Goal: Transaction & Acquisition: Purchase product/service

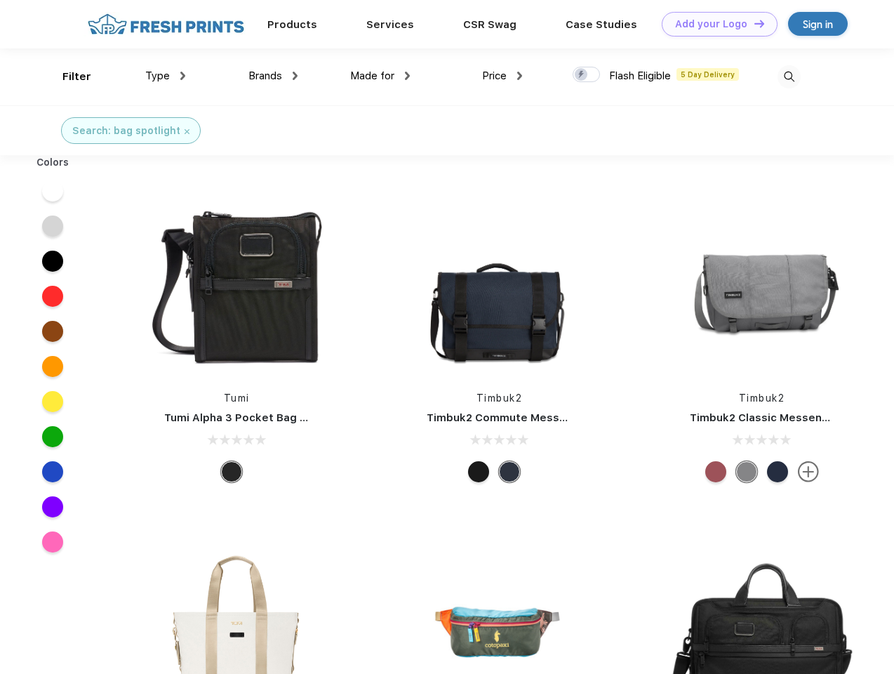
click at [714, 24] on link "Add your Logo Design Tool" at bounding box center [720, 24] width 116 height 25
click at [0, 0] on div "Design Tool" at bounding box center [0, 0] width 0 height 0
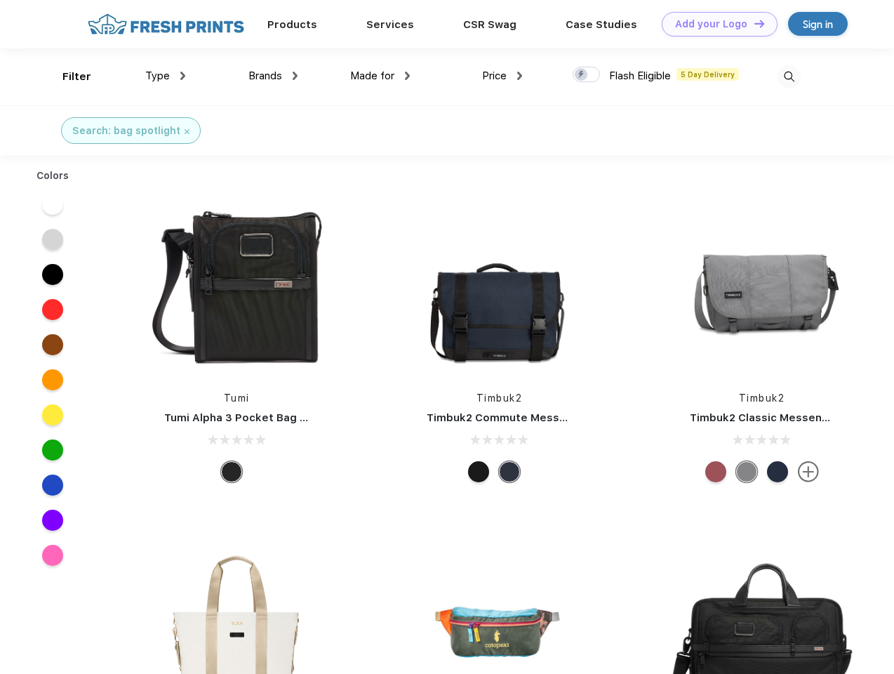
click at [753, 23] on link "Add your Logo Design Tool" at bounding box center [720, 24] width 116 height 25
click at [67, 77] on div "Filter" at bounding box center [76, 77] width 29 height 16
click at [166, 76] on span "Type" at bounding box center [157, 75] width 25 height 13
click at [273, 76] on span "Brands" at bounding box center [265, 75] width 34 height 13
click at [380, 76] on span "Made for" at bounding box center [372, 75] width 44 height 13
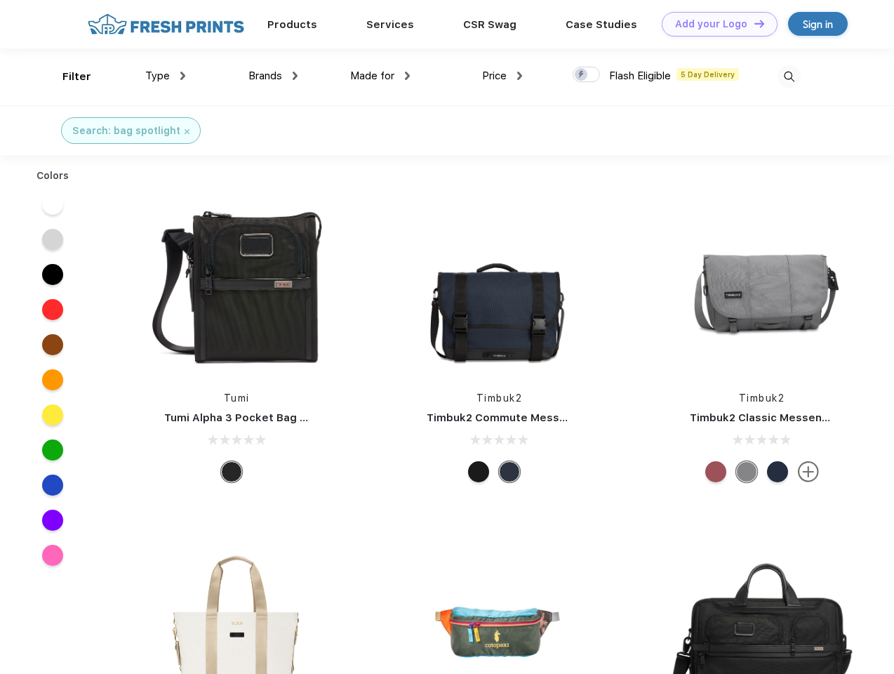
click at [503, 76] on span "Price" at bounding box center [494, 75] width 25 height 13
click at [587, 75] on div at bounding box center [586, 74] width 27 height 15
click at [582, 75] on input "checkbox" at bounding box center [577, 70] width 9 height 9
click at [789, 77] on img at bounding box center [789, 76] width 23 height 23
